Goal: Information Seeking & Learning: Learn about a topic

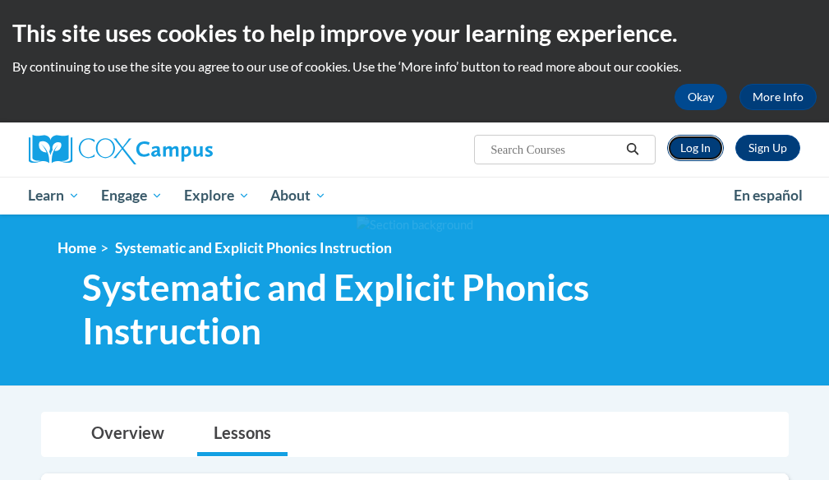
drag, startPoint x: 0, startPoint y: 0, endPoint x: 695, endPoint y: 150, distance: 711.3
click at [695, 150] on link "Log In" at bounding box center [695, 148] width 57 height 26
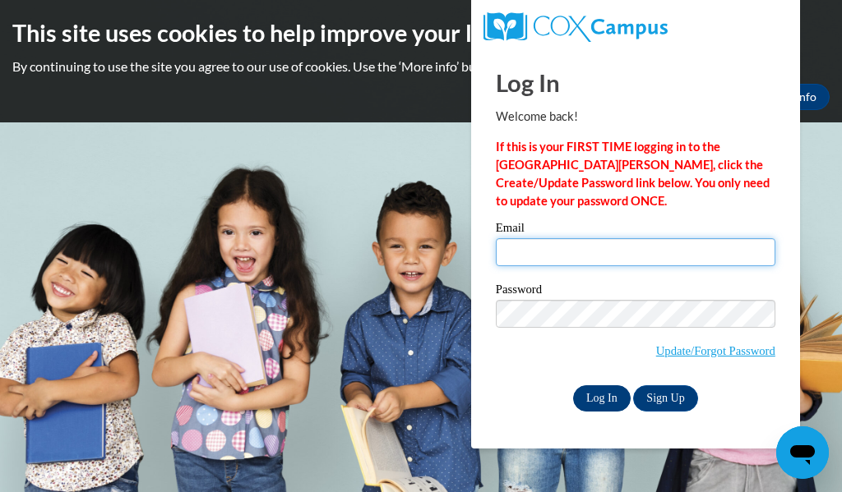
type input "helderss@prescott.k12.wi.us"
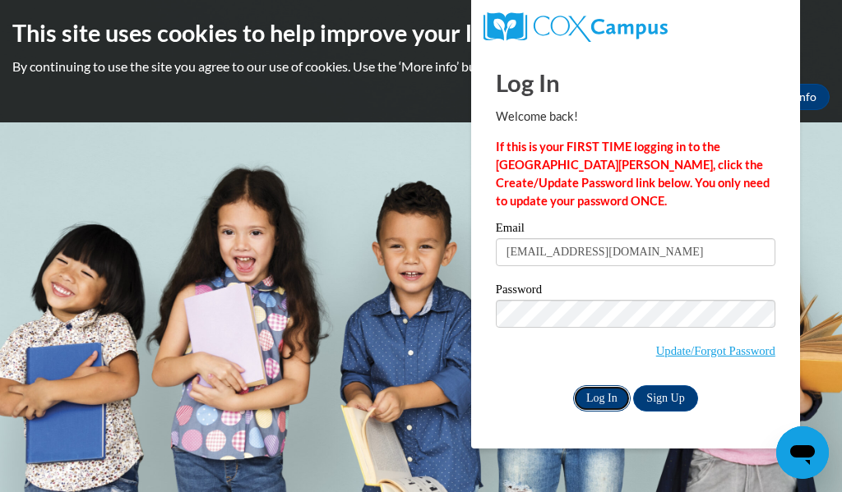
click at [602, 394] on input "Log In" at bounding box center [602, 398] width 58 height 26
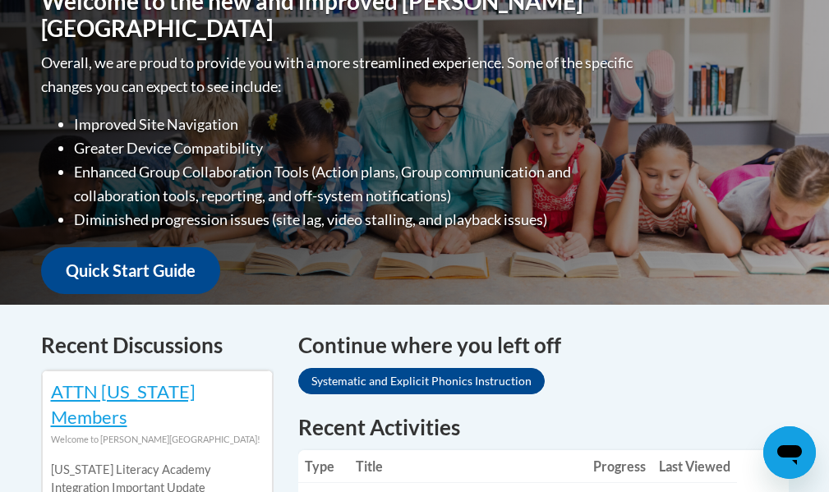
scroll to position [493, 0]
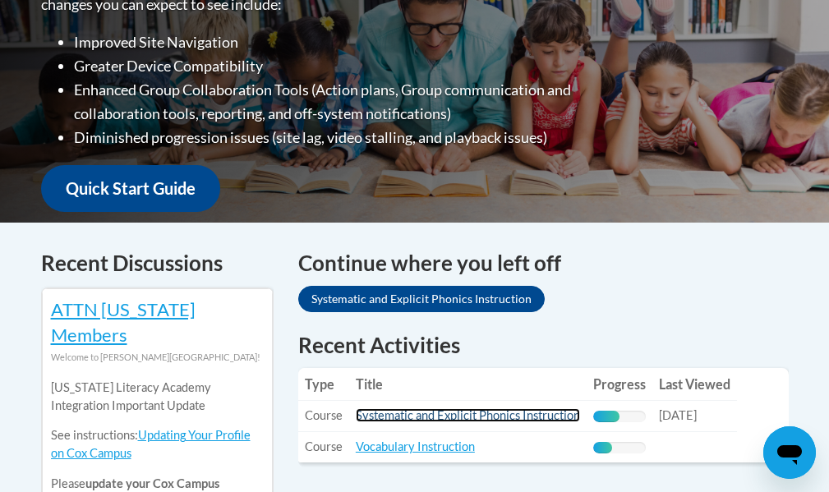
click at [496, 409] on link "Systematic and Explicit Phonics Instruction" at bounding box center [468, 416] width 224 height 14
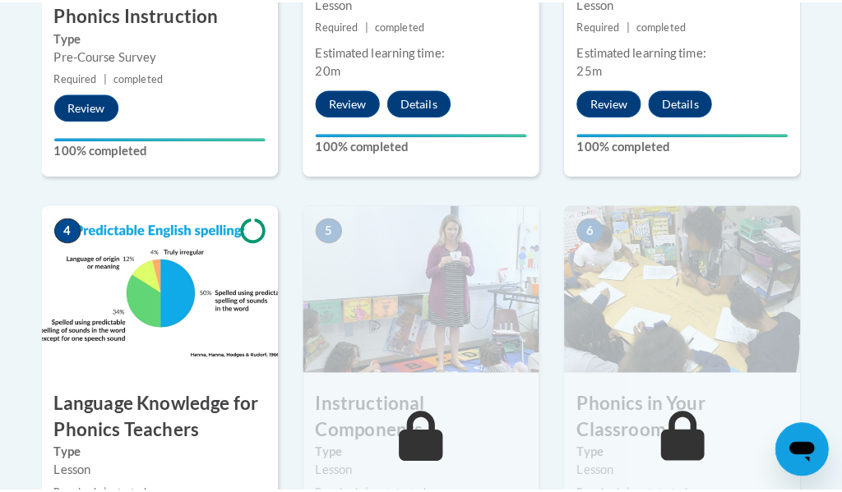
scroll to position [986, 0]
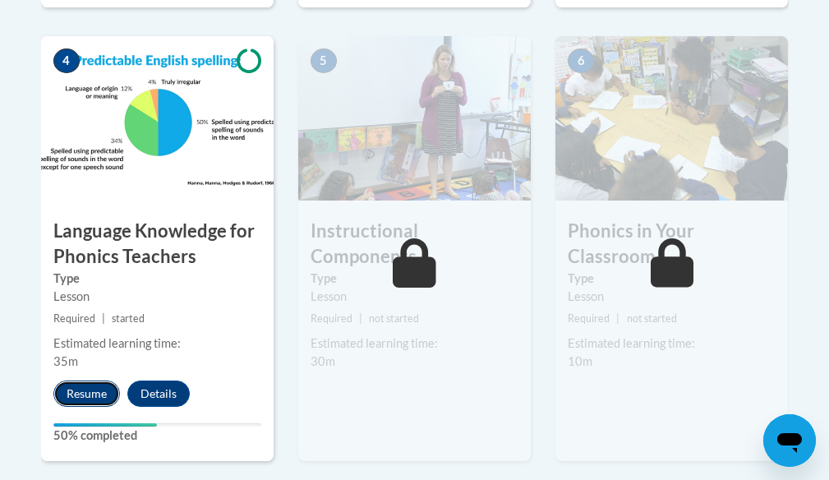
click at [88, 395] on button "Resume" at bounding box center [86, 394] width 67 height 26
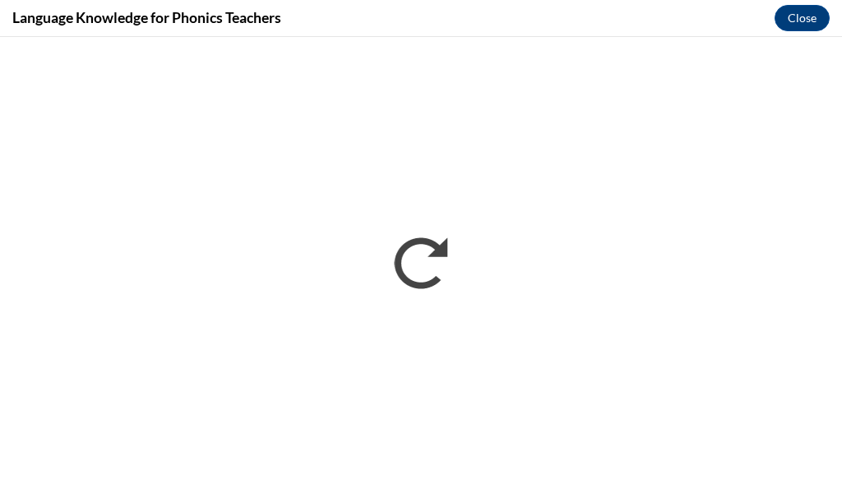
scroll to position [0, 0]
